Goal: Task Accomplishment & Management: Manage account settings

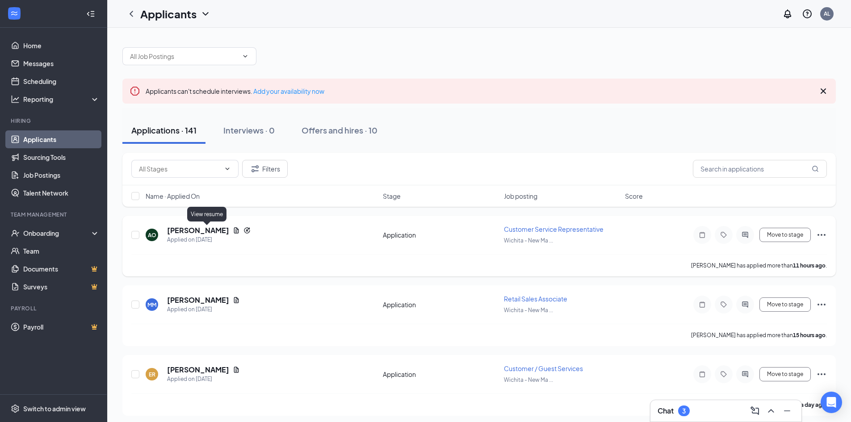
click at [233, 230] on icon "Document" at bounding box center [236, 230] width 7 height 7
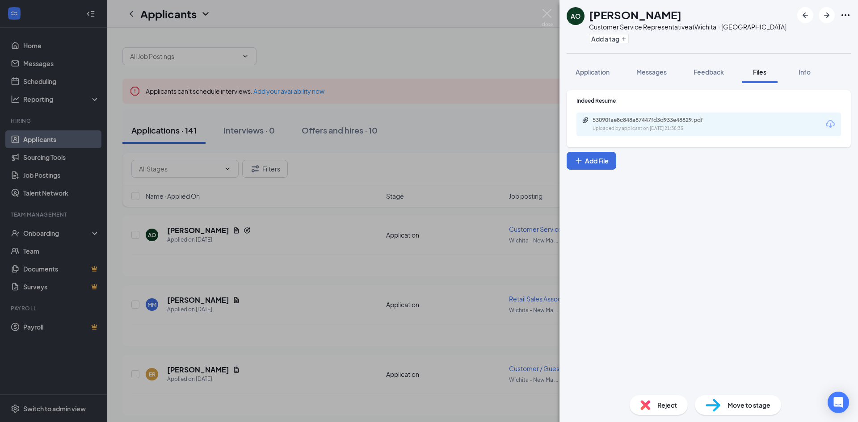
click at [683, 126] on div "Uploaded by applicant on [DATE] 21:38:35" at bounding box center [659, 128] width 134 height 7
click at [449, 222] on div "AO [PERSON_NAME] Customer Service Representative at [GEOGRAPHIC_DATA] - ​​[GEOG…" at bounding box center [429, 211] width 858 height 422
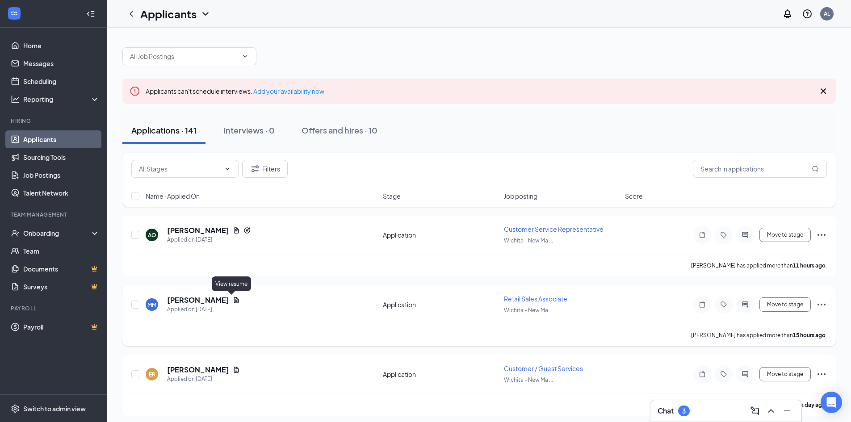
click at [233, 300] on icon "Document" at bounding box center [236, 300] width 7 height 7
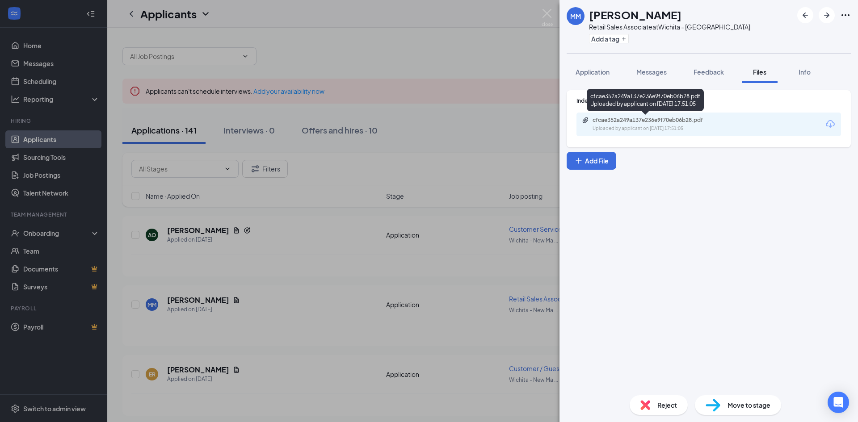
click at [631, 122] on div "cfcae352a249a137e236e9f70eb06b28.pdf" at bounding box center [654, 120] width 125 height 7
click at [430, 234] on div "MM [PERSON_NAME] Retail Sales Associate at [GEOGRAPHIC_DATA] - ​​[GEOGRAPHIC_DA…" at bounding box center [429, 211] width 858 height 422
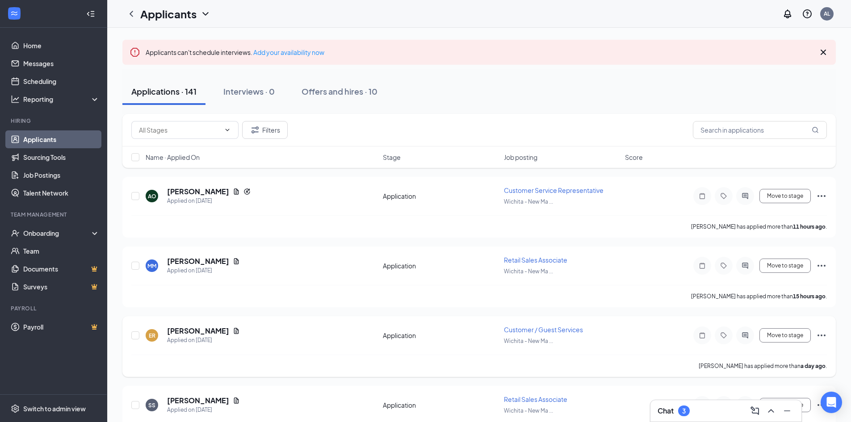
scroll to position [45, 0]
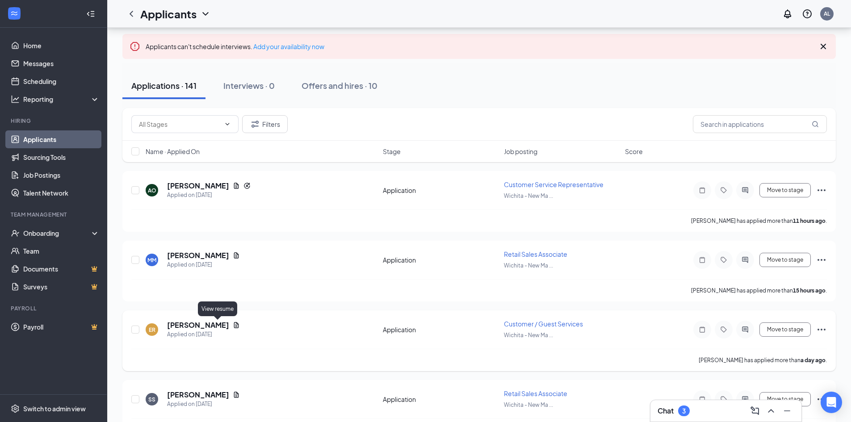
click at [233, 324] on icon "Document" at bounding box center [236, 325] width 7 height 7
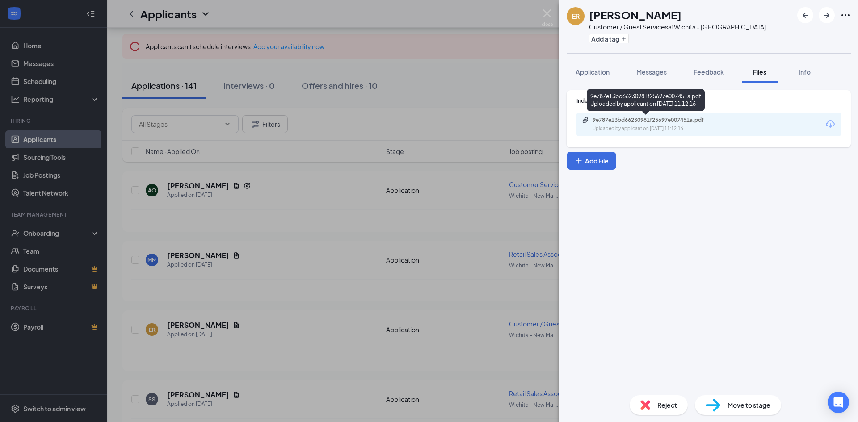
click at [602, 126] on div "Uploaded by applicant on [DATE] 11:12:16" at bounding box center [659, 128] width 134 height 7
click at [386, 289] on div "ER [PERSON_NAME] Customer / Guest Services at [GEOGRAPHIC_DATA] - ​​[GEOGRAPHIC…" at bounding box center [429, 211] width 858 height 422
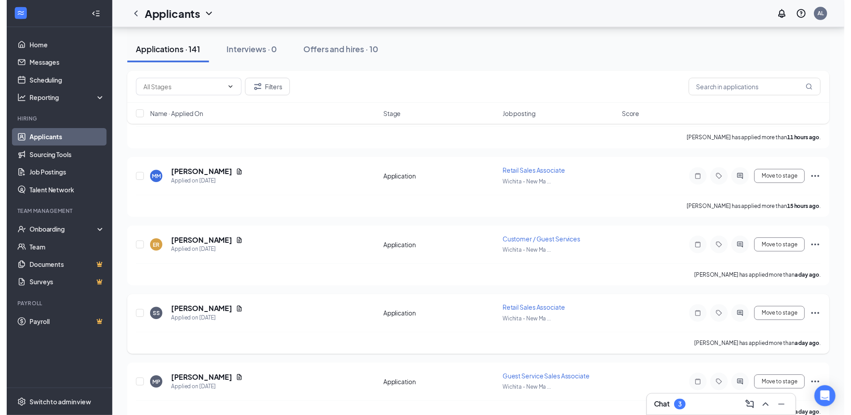
scroll to position [134, 0]
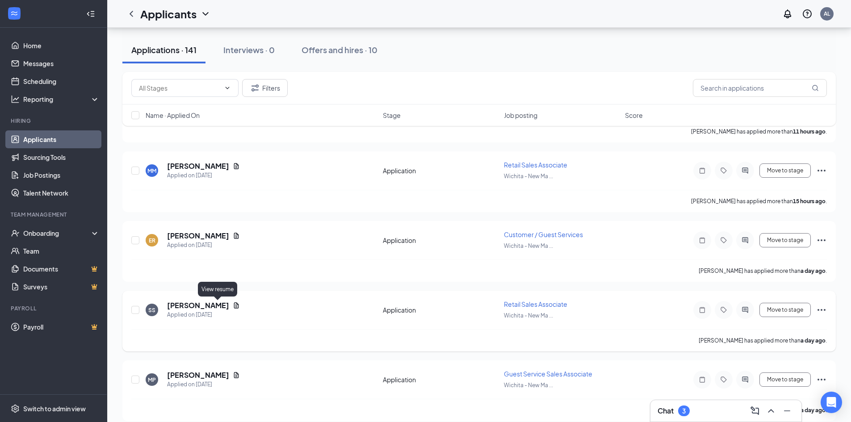
click at [233, 303] on icon "Document" at bounding box center [236, 305] width 7 height 7
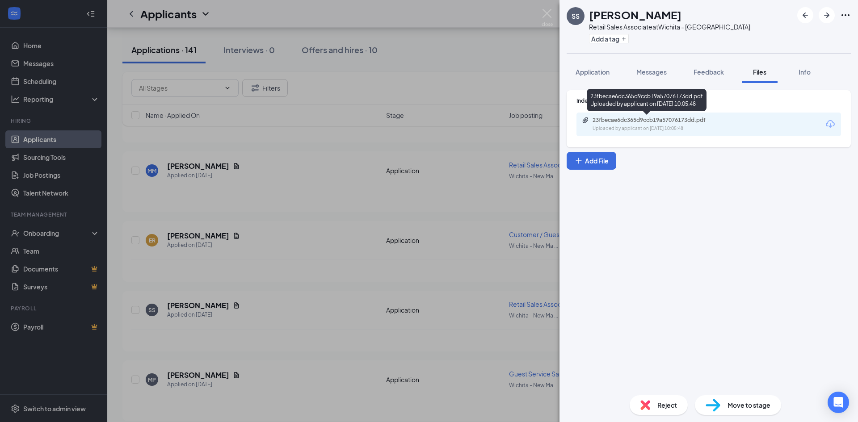
click at [634, 124] on div "23fbecae6dc365d9ccb19a57076173dd.pdf Uploaded by applicant on [DATE] 10:05:48" at bounding box center [654, 125] width 145 height 16
click at [365, 240] on div "SS [PERSON_NAME] Retail Sales Associate at [GEOGRAPHIC_DATA] - ​​[GEOGRAPHIC_DA…" at bounding box center [429, 211] width 858 height 422
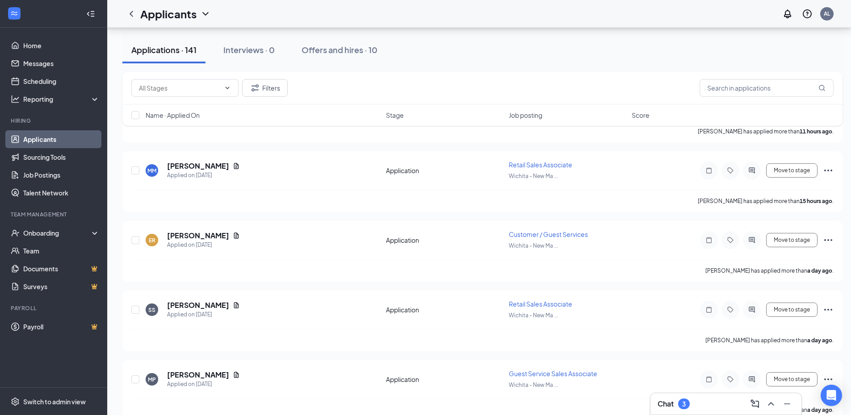
click at [52, 142] on link "Applicants" at bounding box center [61, 139] width 76 height 18
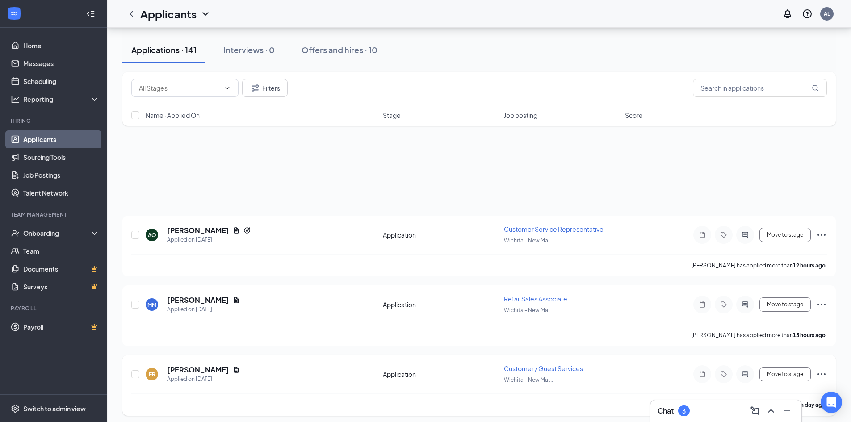
scroll to position [369, 0]
